Goal: Book appointment/travel/reservation

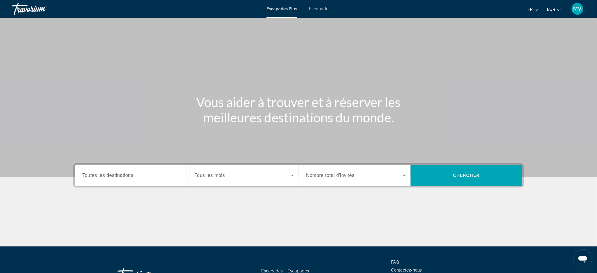
click at [121, 175] on span "Toutes les destinations" at bounding box center [108, 175] width 51 height 5
click at [121, 175] on input "Destination Toutes les destinations" at bounding box center [133, 175] width 100 height 7
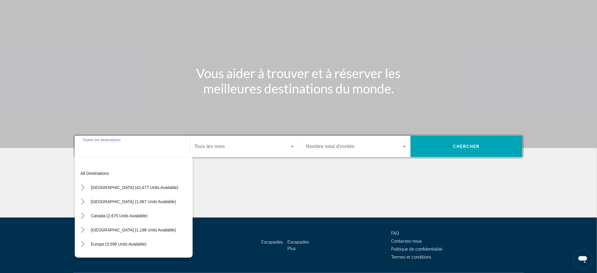
scroll to position [45, 0]
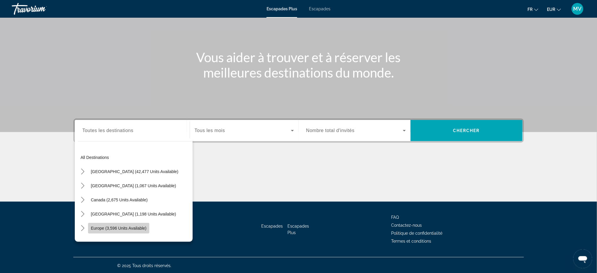
click at [102, 228] on span "Europe (3,596 units available)" at bounding box center [119, 228] width 56 height 5
type input "**********"
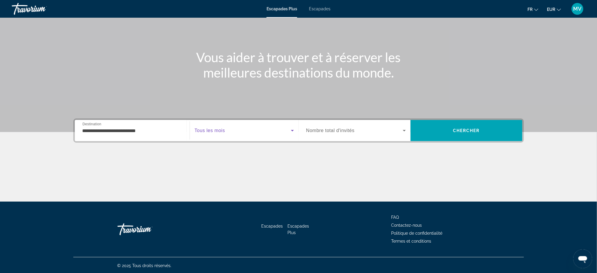
click at [246, 128] on span "Widget de recherche" at bounding box center [243, 130] width 96 height 7
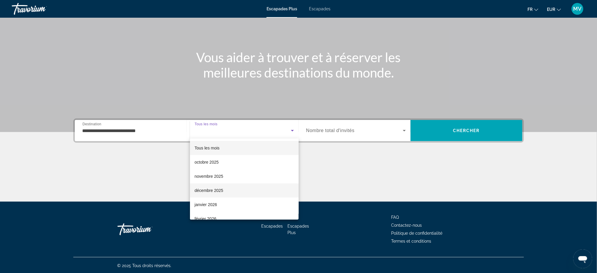
click at [210, 186] on mat-option "décembre 2025" at bounding box center [244, 190] width 109 height 14
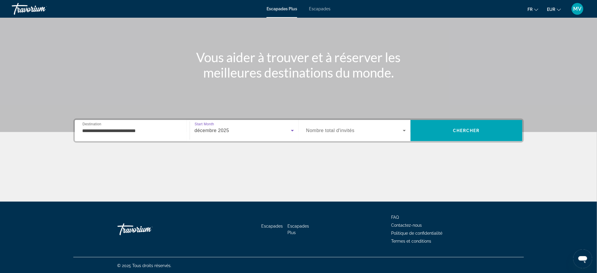
click at [332, 129] on span "Nombre total d'invités" at bounding box center [331, 130] width 48 height 5
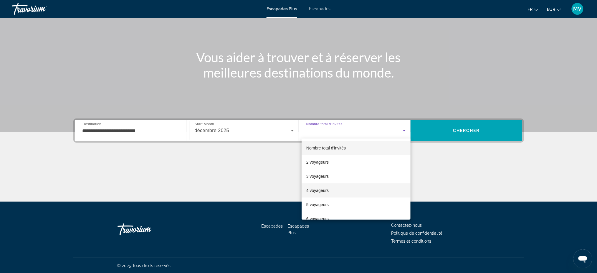
click at [315, 187] on span "4 voyageurs" at bounding box center [318, 190] width 22 height 7
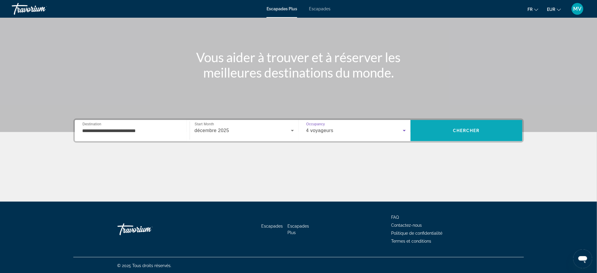
click at [478, 132] on span "Chercher" at bounding box center [466, 130] width 27 height 5
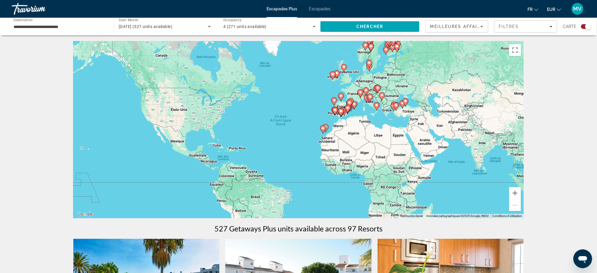
click at [380, 94] on icon "Contenu principal" at bounding box center [381, 97] width 5 height 8
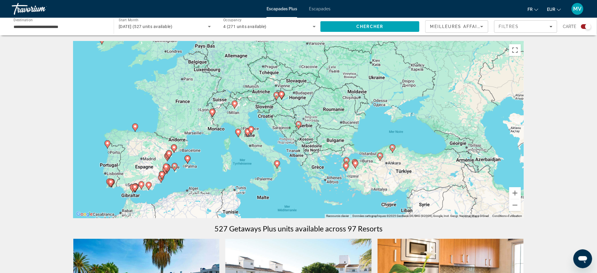
click at [298, 126] on icon "Contenu principal" at bounding box center [298, 125] width 5 height 8
type input "**********"
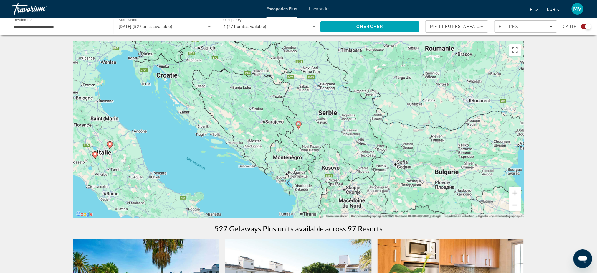
click at [299, 125] on image "Contenu principal" at bounding box center [299, 124] width 4 height 4
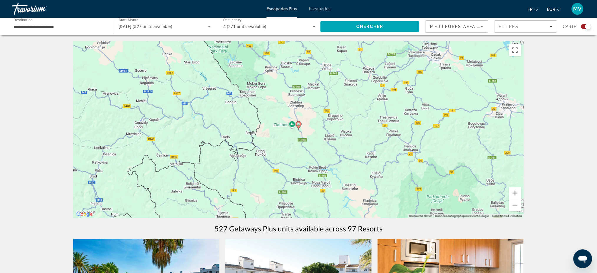
click at [299, 125] on image "Contenu principal" at bounding box center [299, 124] width 4 height 4
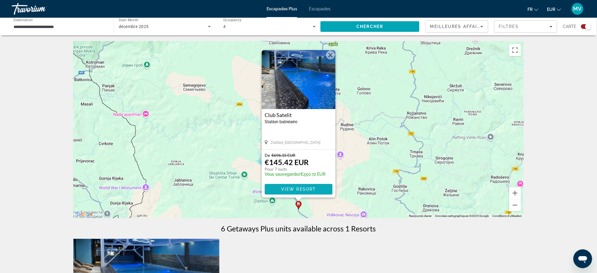
click at [299, 191] on span "View Resort" at bounding box center [298, 189] width 35 height 5
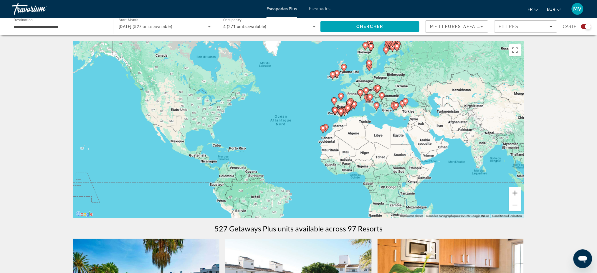
click at [382, 93] on icon "Contenu principal" at bounding box center [381, 97] width 5 height 8
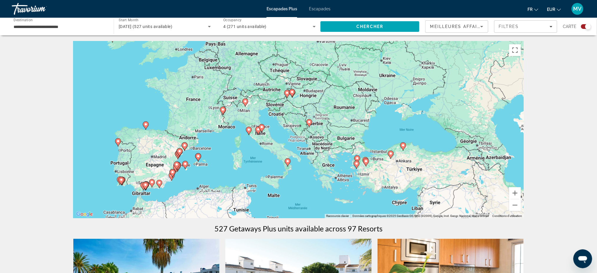
drag, startPoint x: 292, startPoint y: 182, endPoint x: 304, endPoint y: 180, distance: 12.3
click at [304, 180] on div "Pour activer le glissement avec le clavier, appuyez sur Alt+Entrée. Une fois ce…" at bounding box center [298, 129] width 451 height 177
click at [222, 108] on icon "Contenu principal" at bounding box center [222, 111] width 5 height 8
type input "**********"
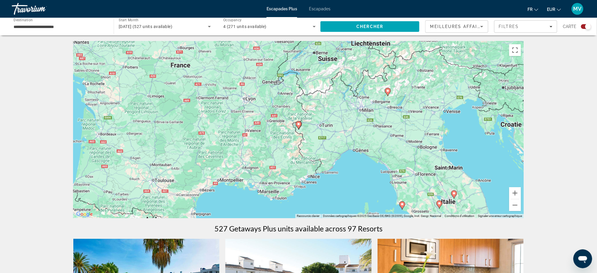
click at [299, 126] on icon "Contenu principal" at bounding box center [298, 125] width 5 height 8
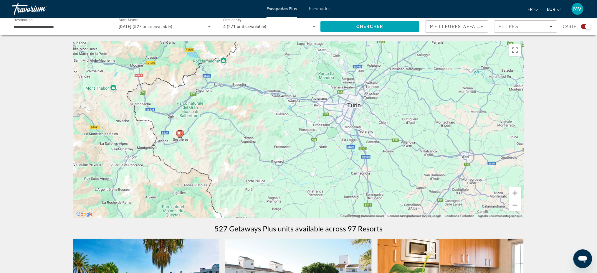
drag, startPoint x: 375, startPoint y: 148, endPoint x: 274, endPoint y: 159, distance: 101.8
click at [274, 159] on div "Pour activer le glissement avec le clavier, appuyez sur Alt+Entrée. Une fois ce…" at bounding box center [298, 129] width 451 height 177
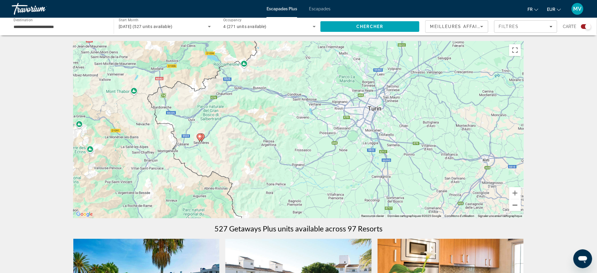
click at [515, 206] on button "Zoom arrière" at bounding box center [516, 205] width 12 height 12
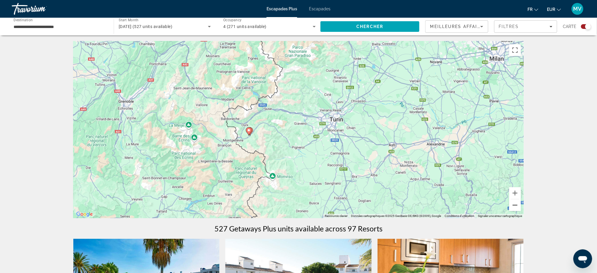
click at [515, 206] on button "Zoom arrière" at bounding box center [516, 205] width 12 height 12
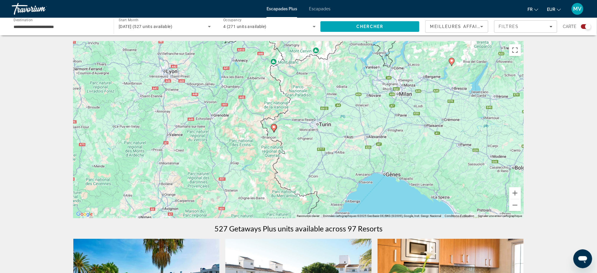
click at [273, 126] on image "Contenu principal" at bounding box center [274, 127] width 4 height 4
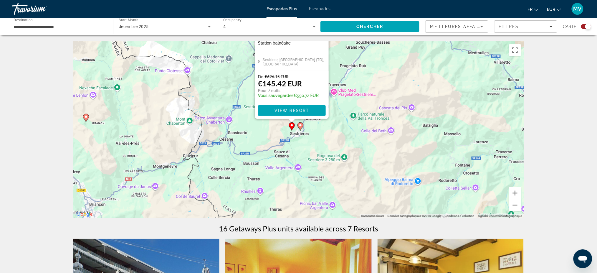
drag, startPoint x: 238, startPoint y: 165, endPoint x: 404, endPoint y: 85, distance: 183.1
click at [404, 85] on div "Pour activer le glissement avec le clavier, appuyez sur Alt+Entrée. Une fois ce…" at bounding box center [298, 129] width 451 height 177
click at [397, 108] on div "Pour activer le glissement avec le clavier, appuyez sur Alt+Entrée. Une fois ce…" at bounding box center [298, 129] width 451 height 177
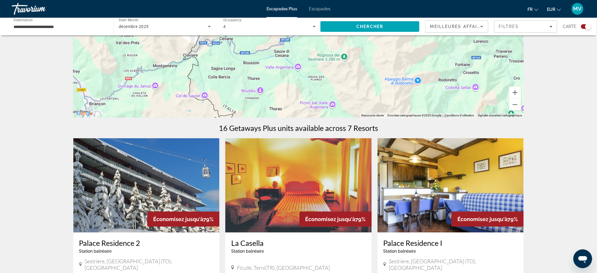
scroll to position [196, 0]
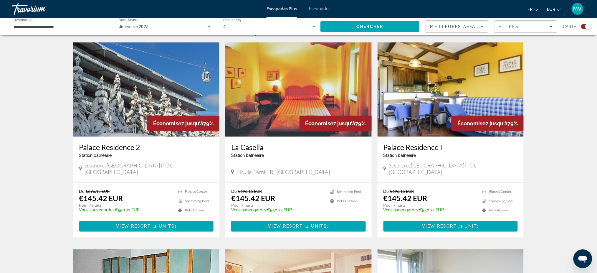
click at [210, 28] on icon "Search widget" at bounding box center [209, 26] width 7 height 7
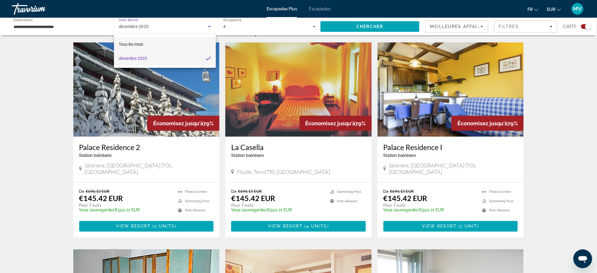
click at [152, 45] on mat-option "Tous les mois" at bounding box center [165, 44] width 102 height 14
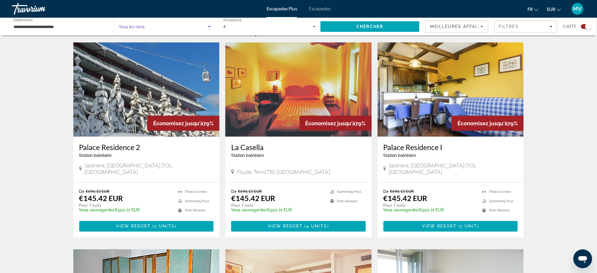
click at [211, 25] on icon "Search widget" at bounding box center [209, 26] width 7 height 7
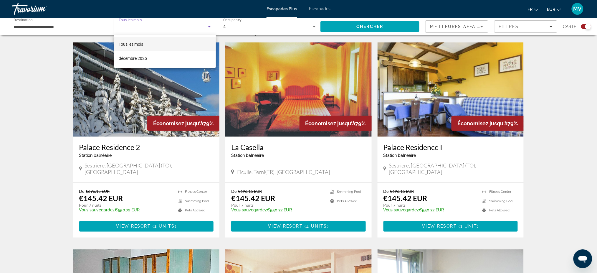
click at [211, 25] on div at bounding box center [298, 136] width 597 height 273
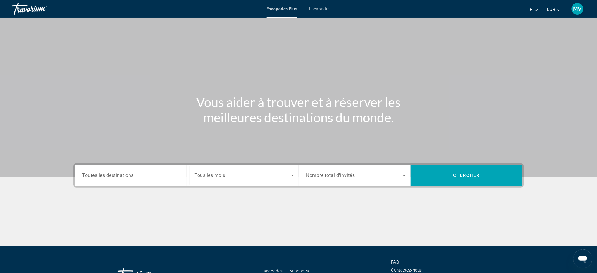
click at [124, 175] on span "Toutes les destinations" at bounding box center [109, 175] width 52 height 6
click at [124, 175] on input "Destination Toutes les destinations" at bounding box center [133, 175] width 100 height 7
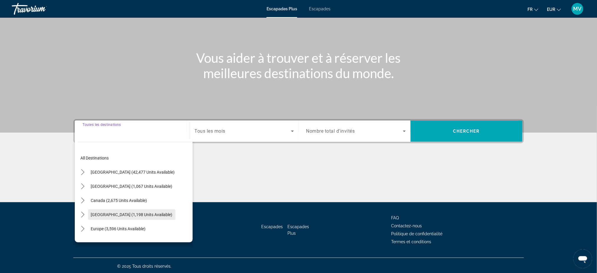
scroll to position [45, 0]
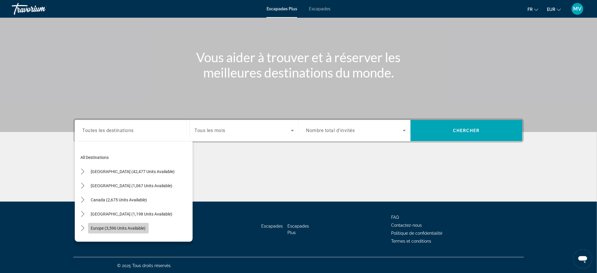
drag, startPoint x: 98, startPoint y: 227, endPoint x: 126, endPoint y: 219, distance: 29.6
click at [99, 227] on span "Europe (3,596 units available)" at bounding box center [118, 228] width 55 height 5
type input "**********"
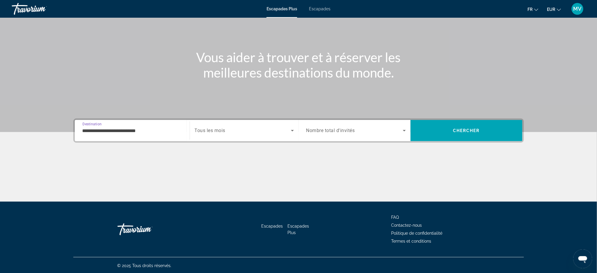
click at [246, 127] on span "Search widget" at bounding box center [243, 130] width 96 height 7
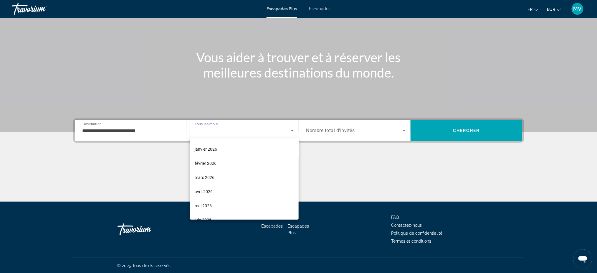
scroll to position [41, 0]
click at [215, 163] on font "janvier 2026" at bounding box center [206, 163] width 22 height 5
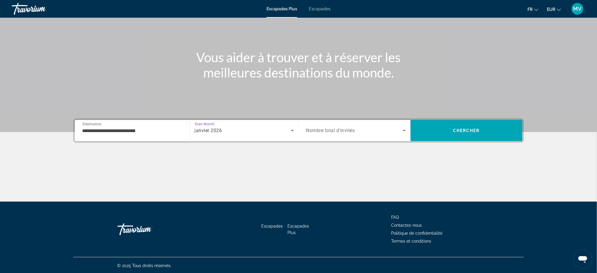
click at [294, 130] on icon "Search widget" at bounding box center [292, 130] width 7 height 7
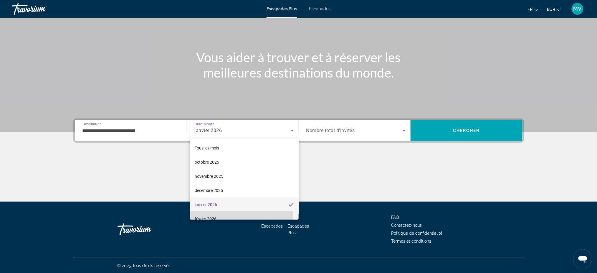
click at [214, 216] on font "février 2026" at bounding box center [206, 218] width 22 height 5
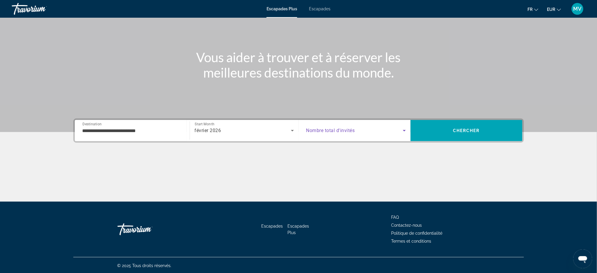
click at [405, 129] on icon "Search widget" at bounding box center [404, 130] width 7 height 7
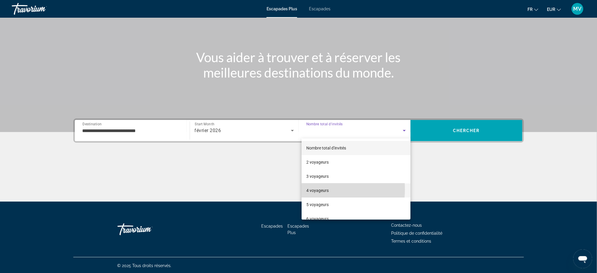
click at [320, 189] on font "4 voyageurs" at bounding box center [318, 190] width 22 height 5
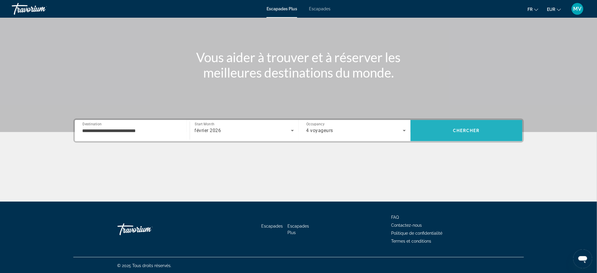
click at [462, 135] on span "Search" at bounding box center [467, 131] width 112 height 14
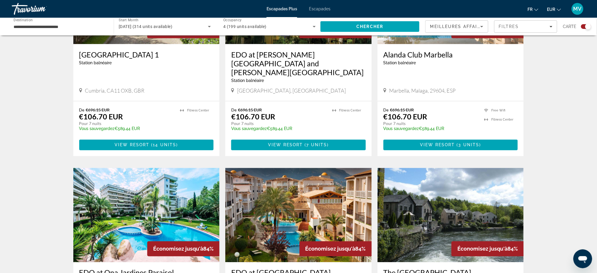
scroll to position [314, 0]
